Goal: Task Accomplishment & Management: Use online tool/utility

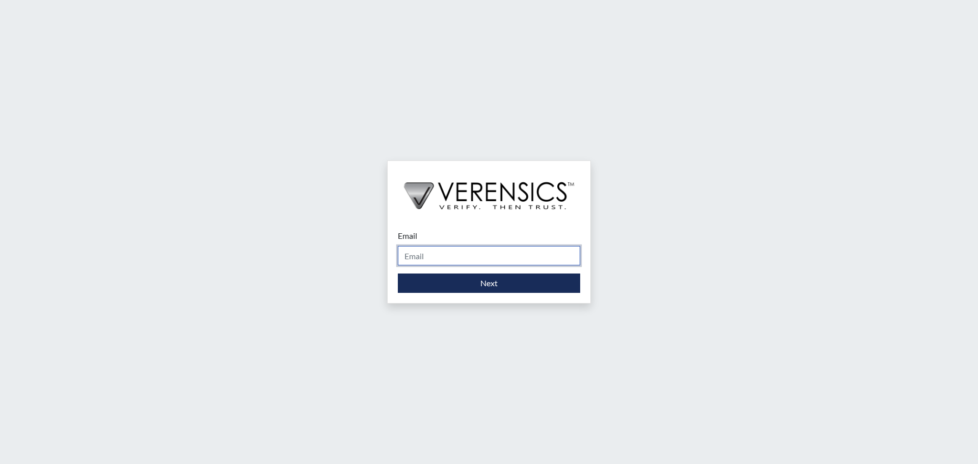
click at [507, 255] on input "Email" at bounding box center [489, 255] width 182 height 19
type input "[PERSON_NAME][EMAIL_ADDRESS][DOMAIN_NAME]"
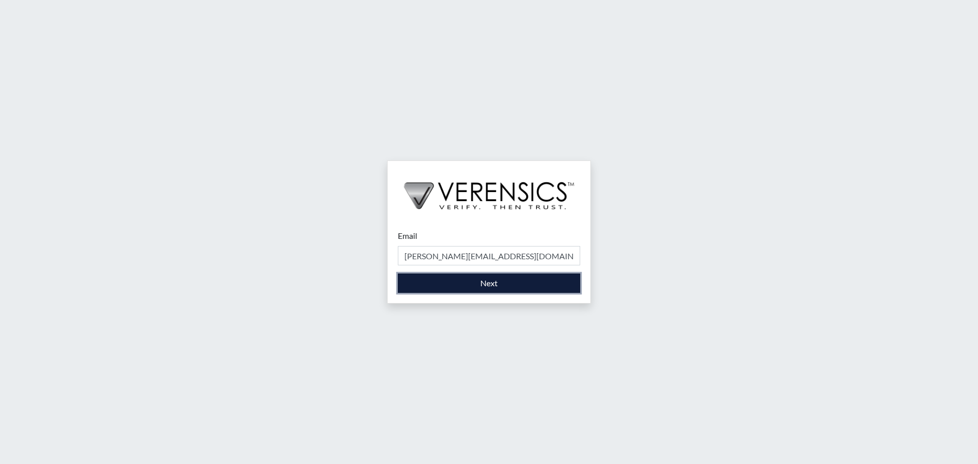
click at [500, 283] on button "Next" at bounding box center [489, 283] width 182 height 19
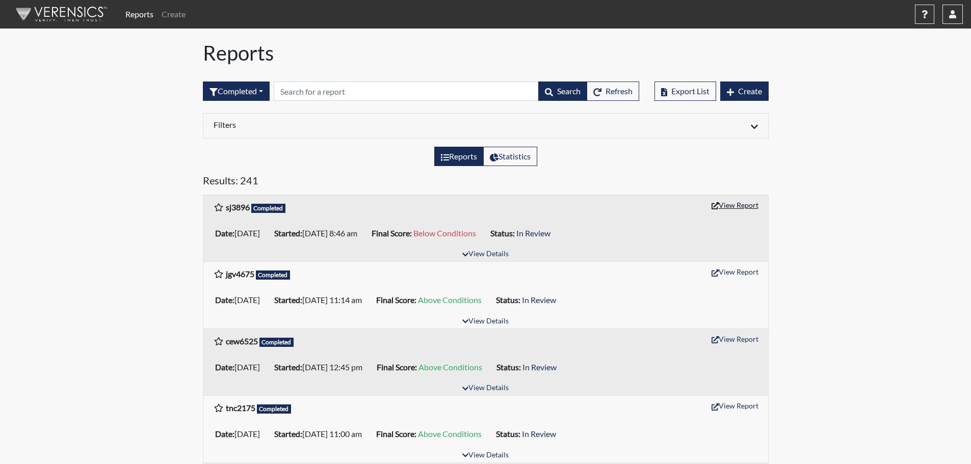
click at [733, 205] on button "View Report" at bounding box center [735, 205] width 56 height 16
click at [953, 16] on icon "button" at bounding box center [952, 14] width 7 height 8
click at [875, 137] on link "Sign Out" at bounding box center [850, 128] width 223 height 16
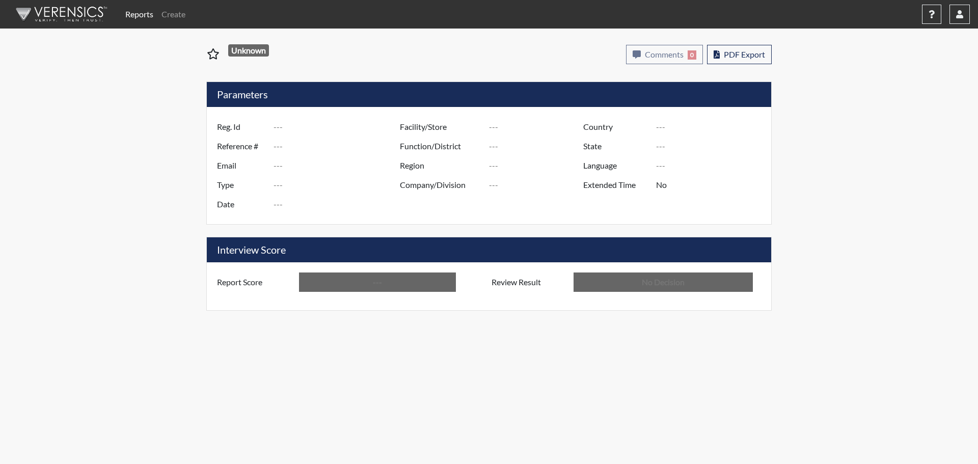
type input "sj3896"
type input "51345"
type input "---"
type input "Corrections Pre-Employment"
type input "[DATE]"
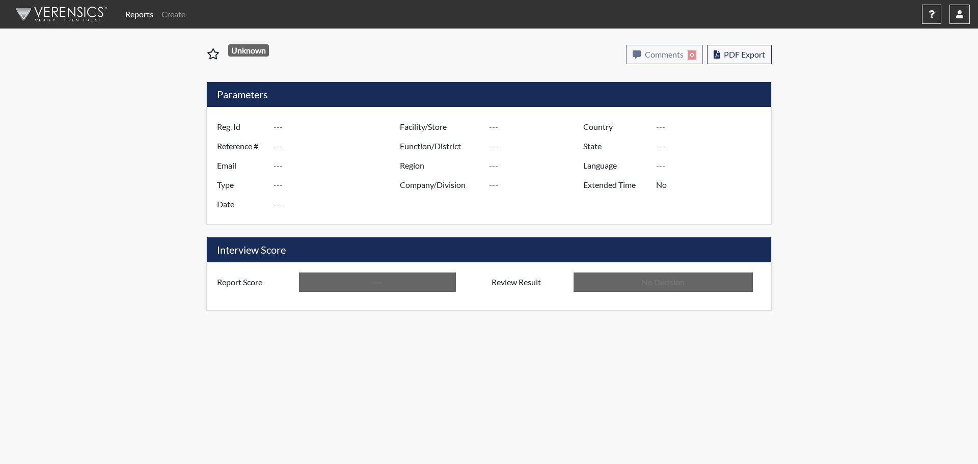
type input "[PERSON_NAME]"
type input "[GEOGRAPHIC_DATA]"
type input "[US_STATE]"
type input "English"
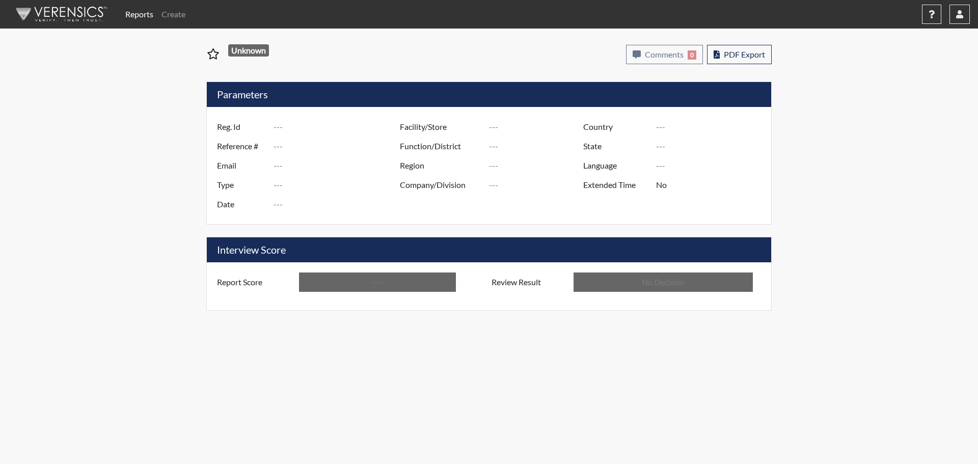
type input "Below Conditions"
type input "In Review"
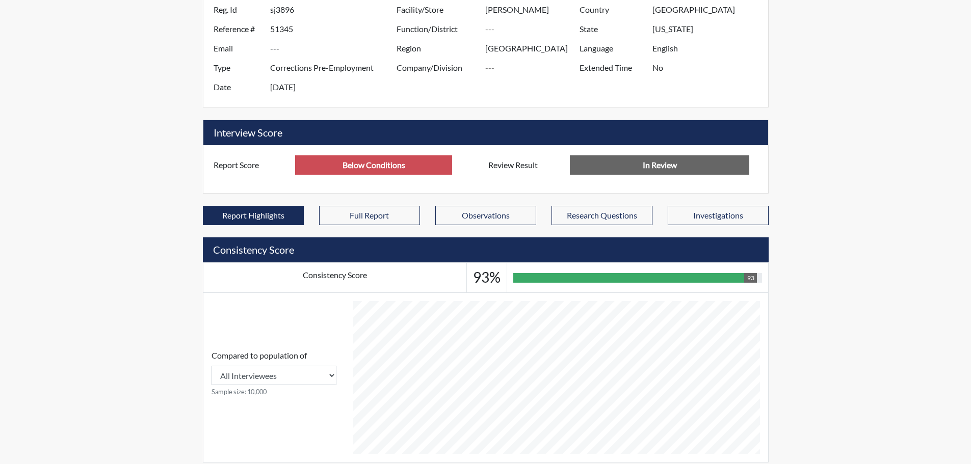
scroll to position [403, 0]
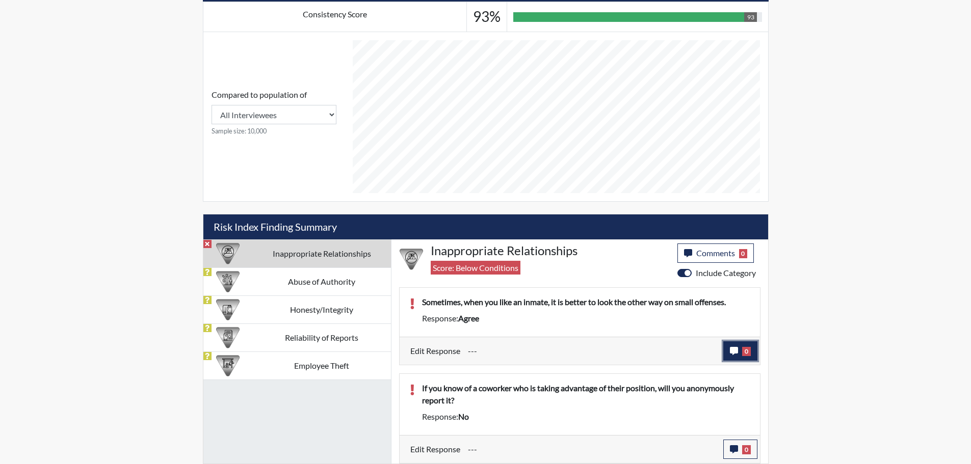
click at [744, 350] on span "0" at bounding box center [746, 351] width 9 height 9
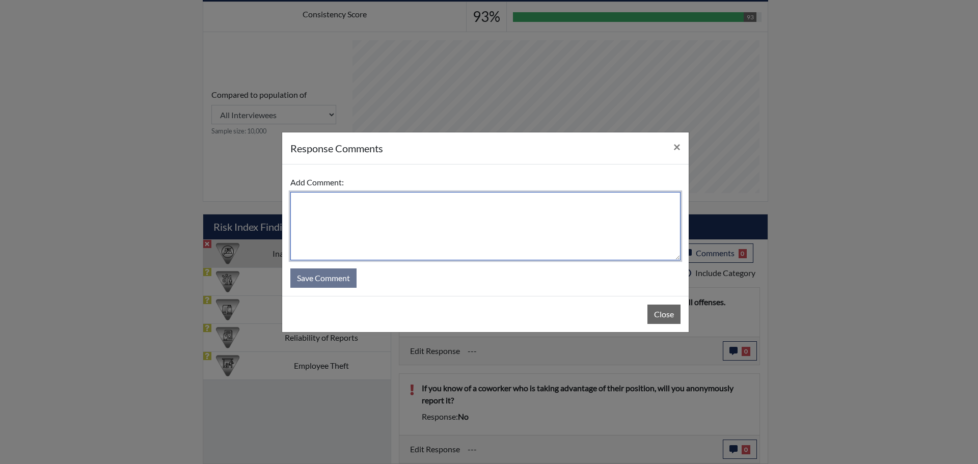
click at [351, 202] on textarea at bounding box center [485, 226] width 390 height 68
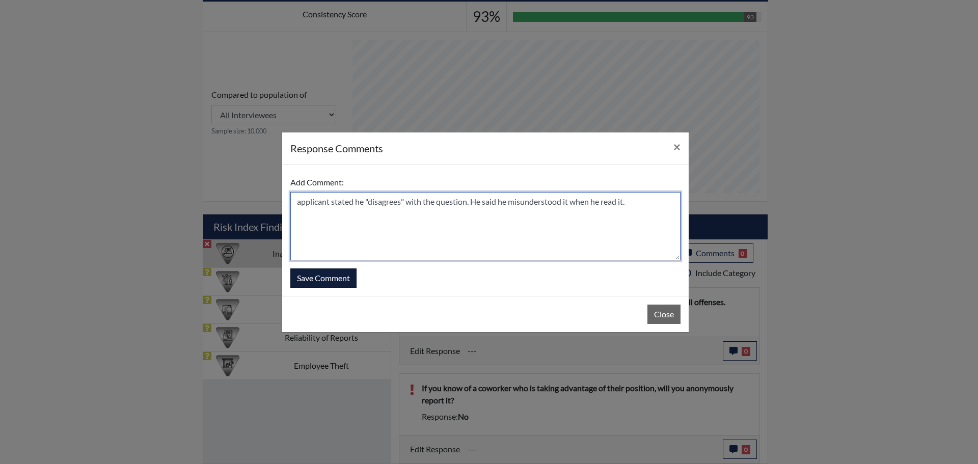
type textarea "applicant stated he "disagrees" with the question. He said he misunderstood it …"
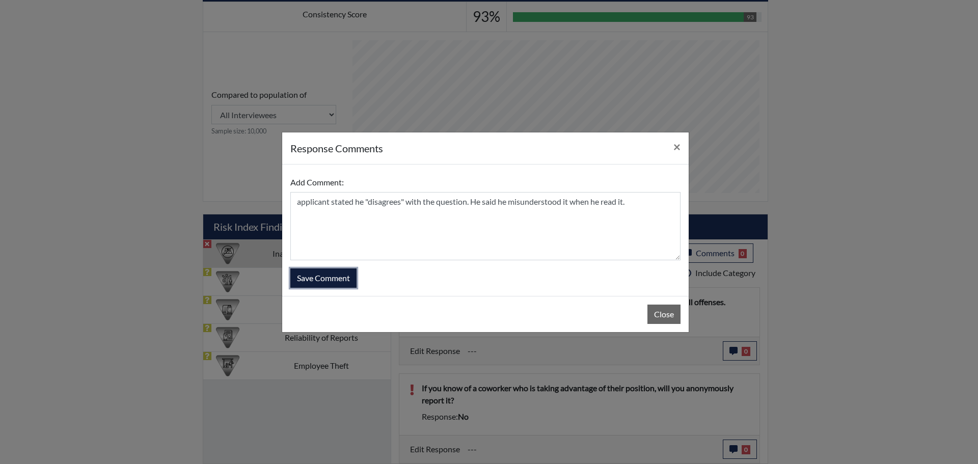
click at [328, 280] on button "Save Comment" at bounding box center [323, 278] width 66 height 19
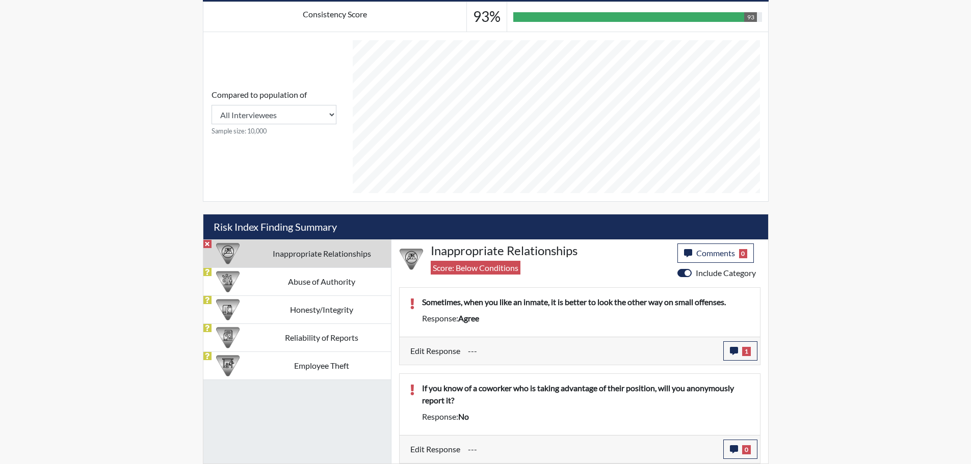
scroll to position [169, 423]
click at [739, 449] on button "0" at bounding box center [740, 449] width 34 height 19
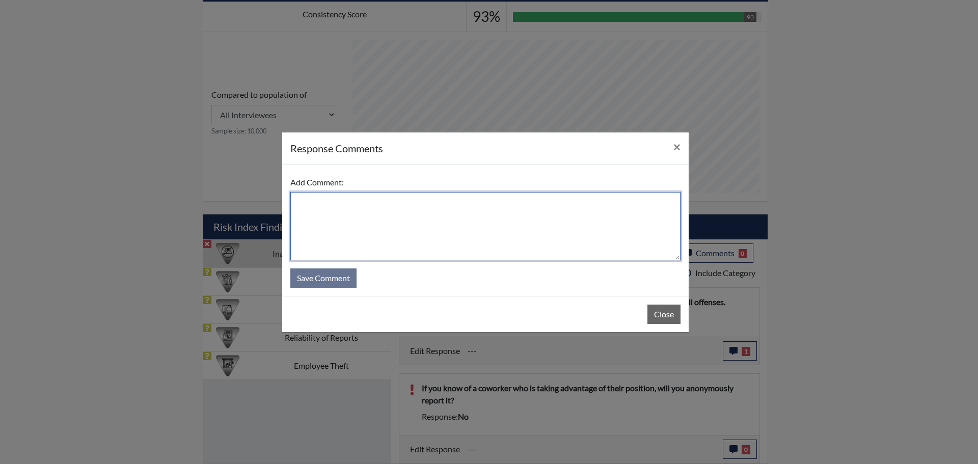
click at [371, 204] on textarea at bounding box center [485, 226] width 390 height 68
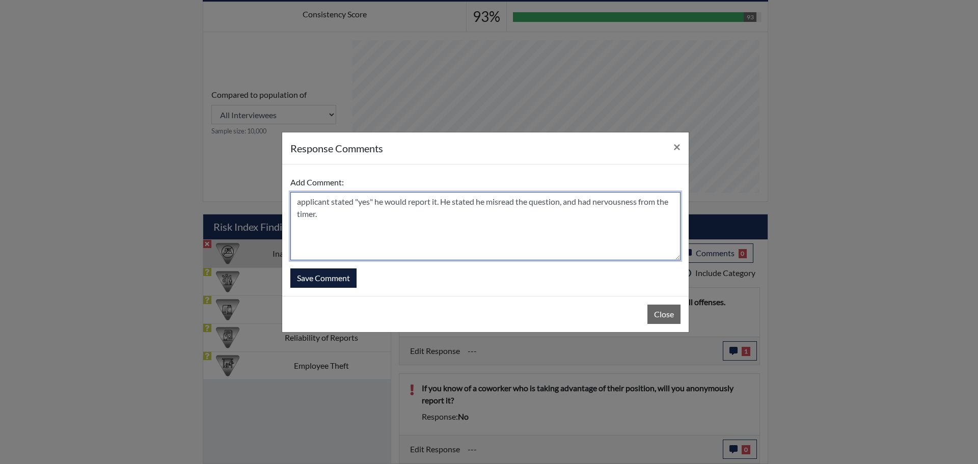
type textarea "applicant stated "yes" he would report it. He stated he misread the question, a…"
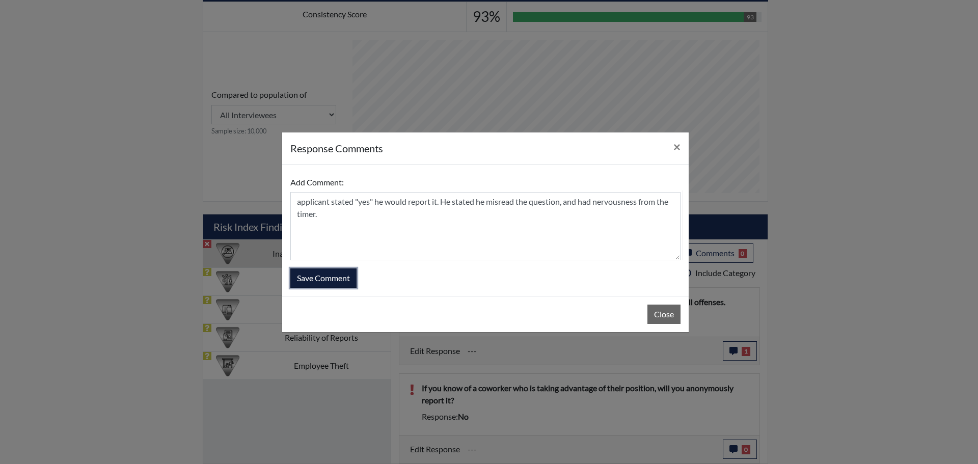
click at [319, 275] on button "Save Comment" at bounding box center [323, 278] width 66 height 19
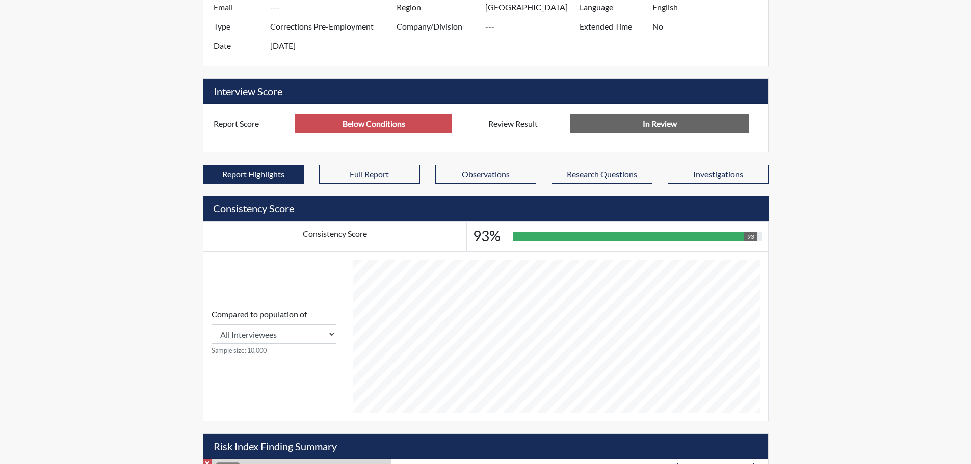
scroll to position [0, 0]
